Goal: Check status

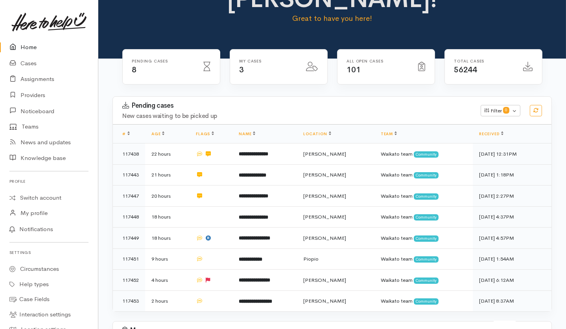
scroll to position [57, 0]
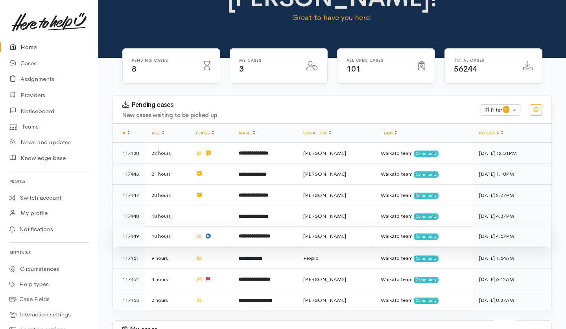
click at [232, 226] on td at bounding box center [210, 236] width 43 height 21
